Goal: Find contact information: Find contact information

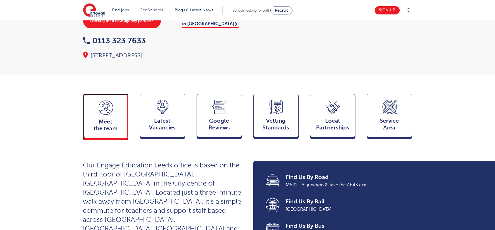
click at [96, 105] on div "Meet the team Team" at bounding box center [105, 116] width 45 height 44
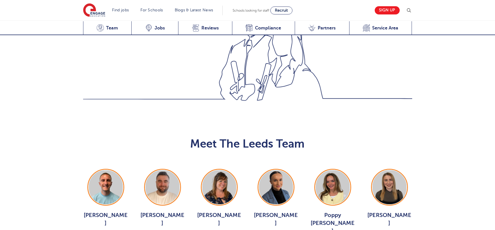
scroll to position [619, 0]
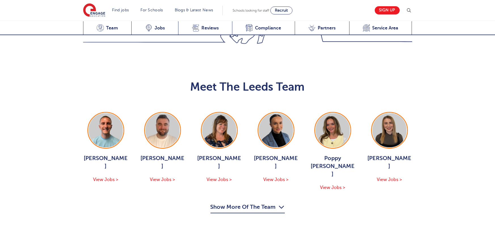
click at [240, 203] on button "Show More Of The Team" at bounding box center [247, 208] width 74 height 11
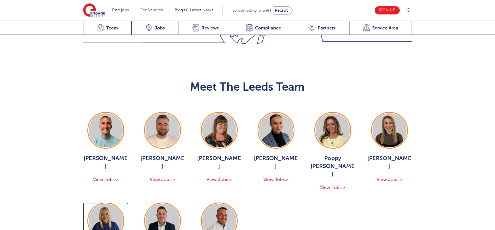
click at [102, 204] on img at bounding box center [106, 221] width 34 height 34
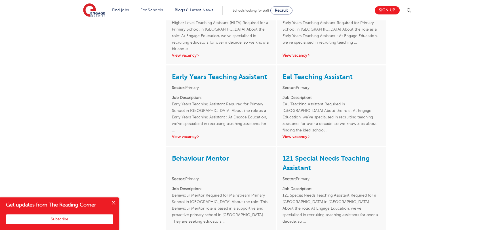
scroll to position [930, 0]
